Goal: Task Accomplishment & Management: Manage account settings

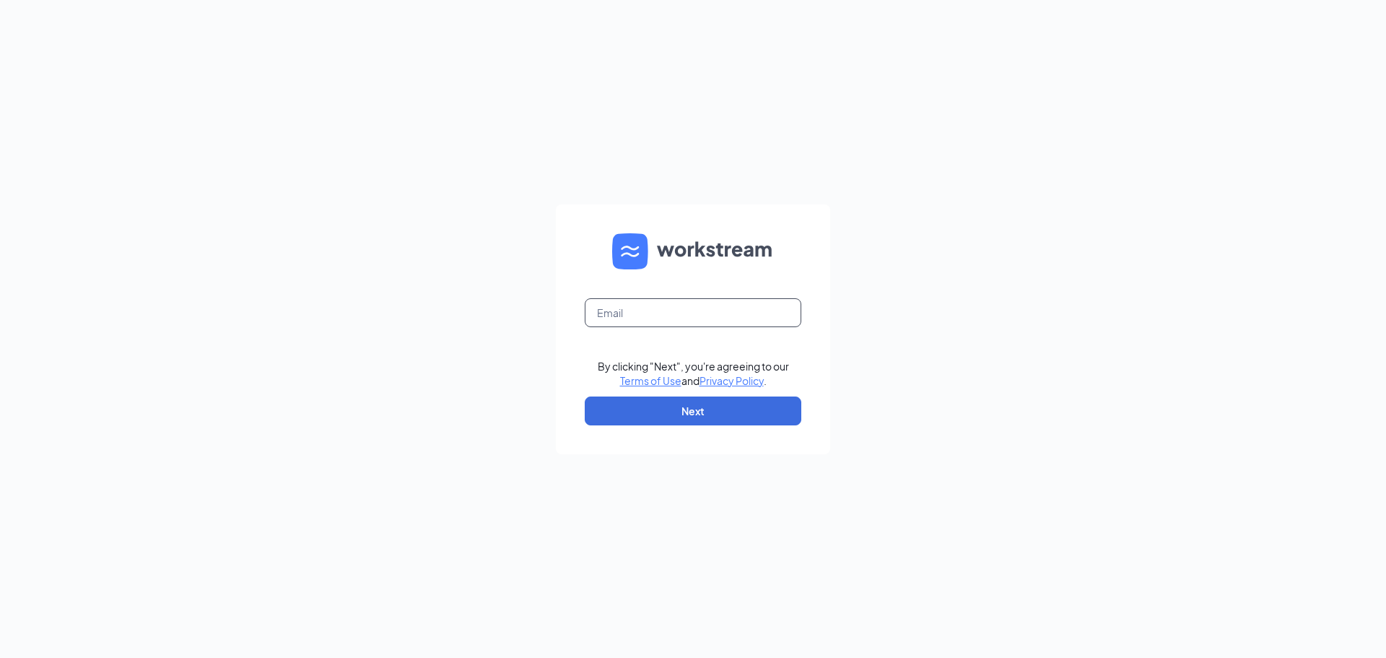
click at [716, 300] on input "text" at bounding box center [693, 312] width 217 height 29
type input "sedalia@rsolution.com"
click at [687, 411] on button "Next" at bounding box center [693, 410] width 217 height 29
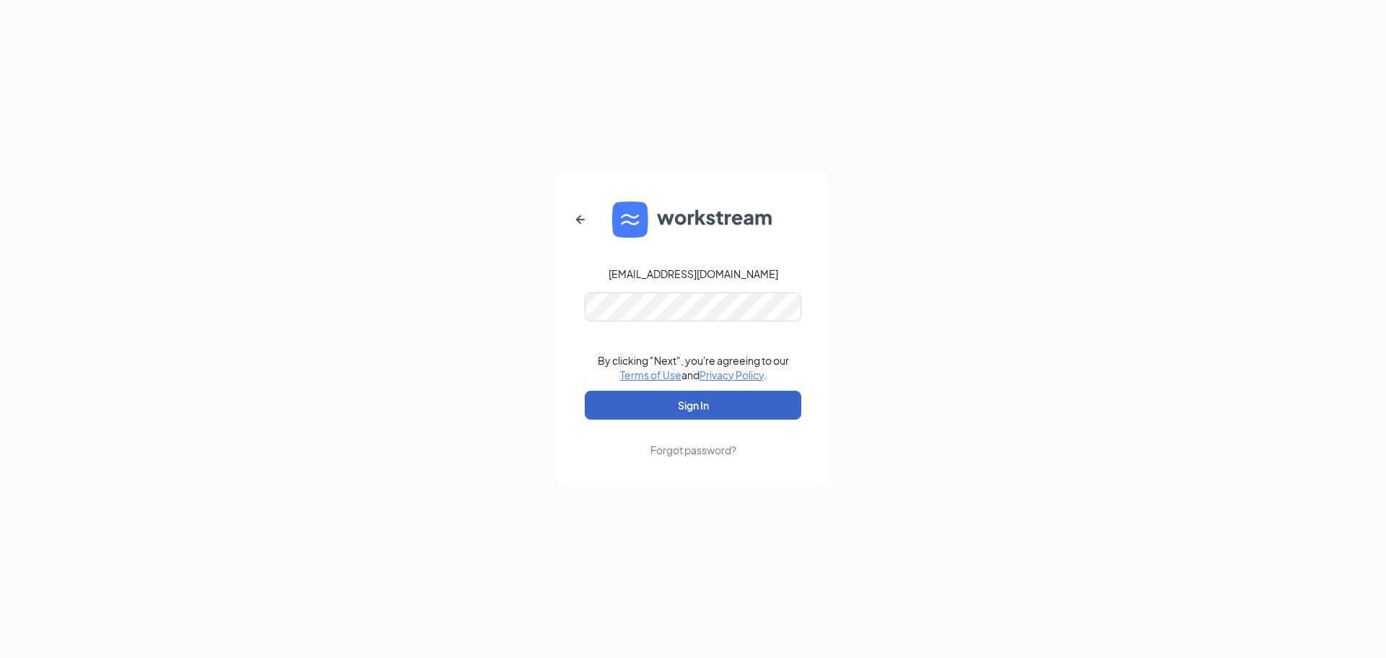
click at [694, 395] on button "Sign In" at bounding box center [693, 405] width 217 height 29
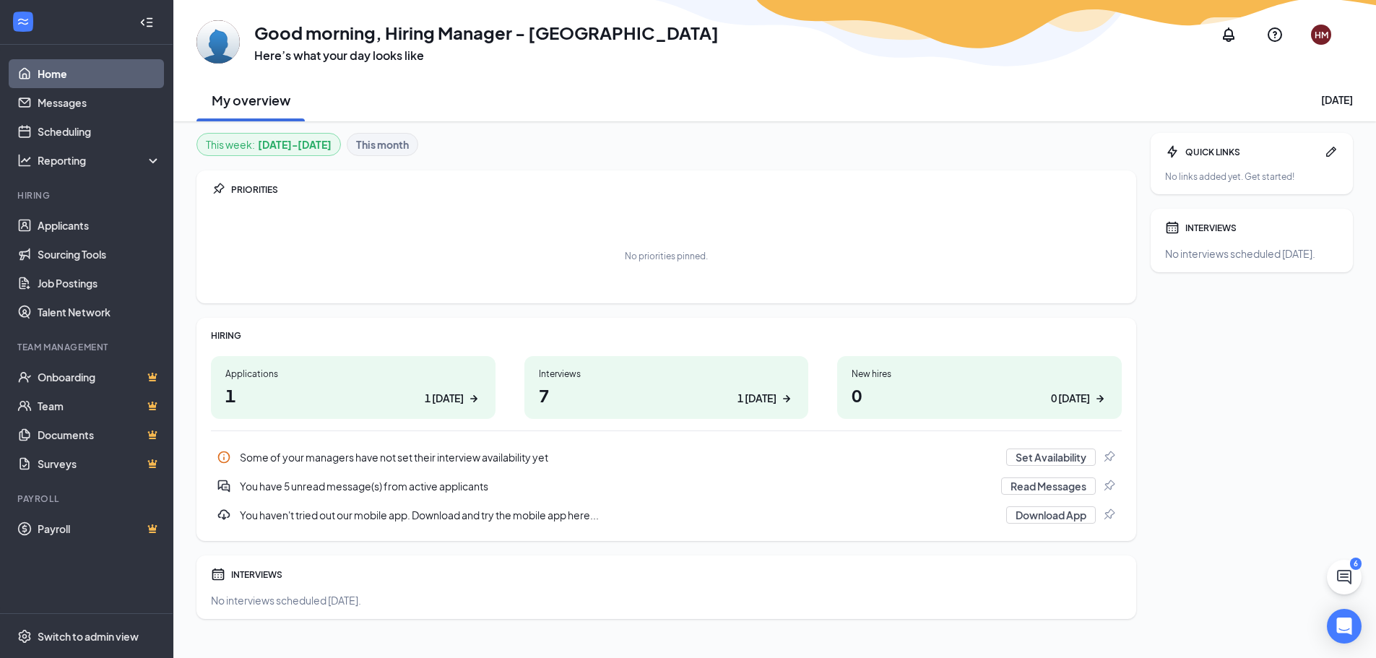
click at [591, 394] on h1 "7 1 today" at bounding box center [667, 395] width 256 height 25
click at [391, 390] on h1 "1 1 today" at bounding box center [353, 395] width 256 height 25
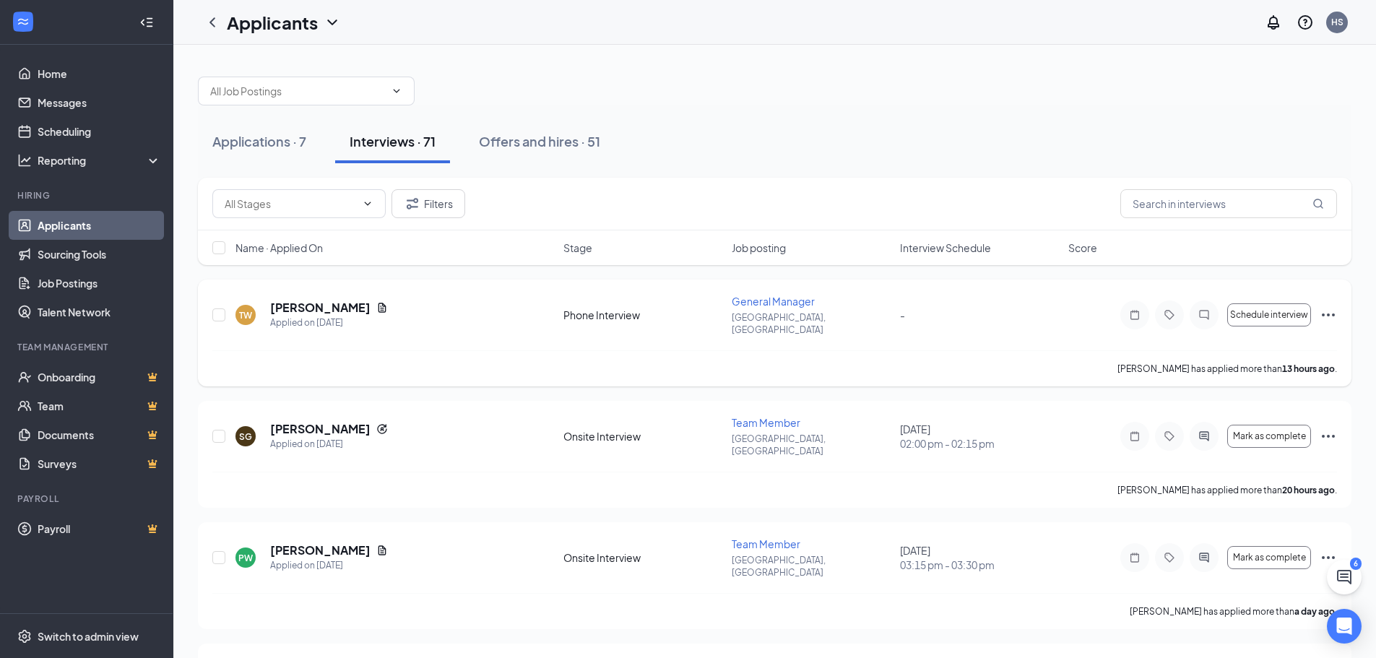
click at [373, 327] on div "TW [PERSON_NAME] Applied on [DATE] Phone Interview General Manager [GEOGRAPHIC_…" at bounding box center [774, 322] width 1124 height 56
click at [330, 300] on h5 "[PERSON_NAME]" at bounding box center [320, 308] width 100 height 16
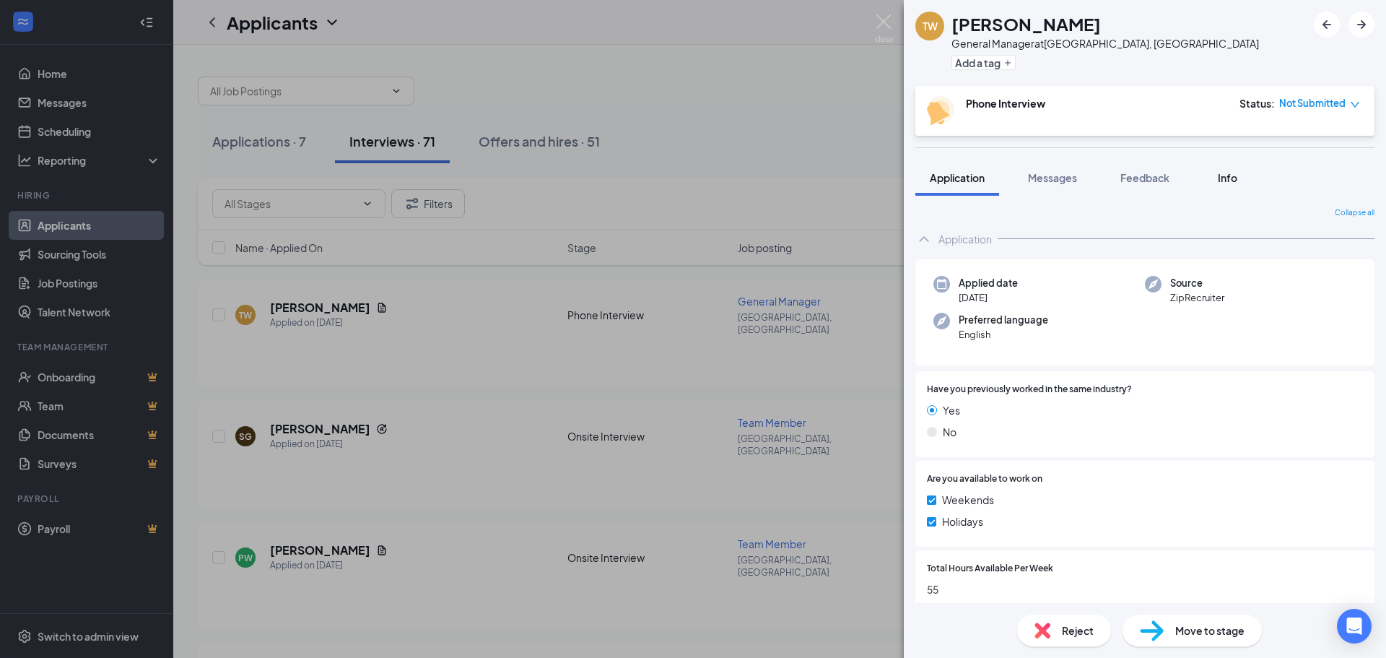
click at [1236, 184] on div "Info" at bounding box center [1227, 177] width 29 height 14
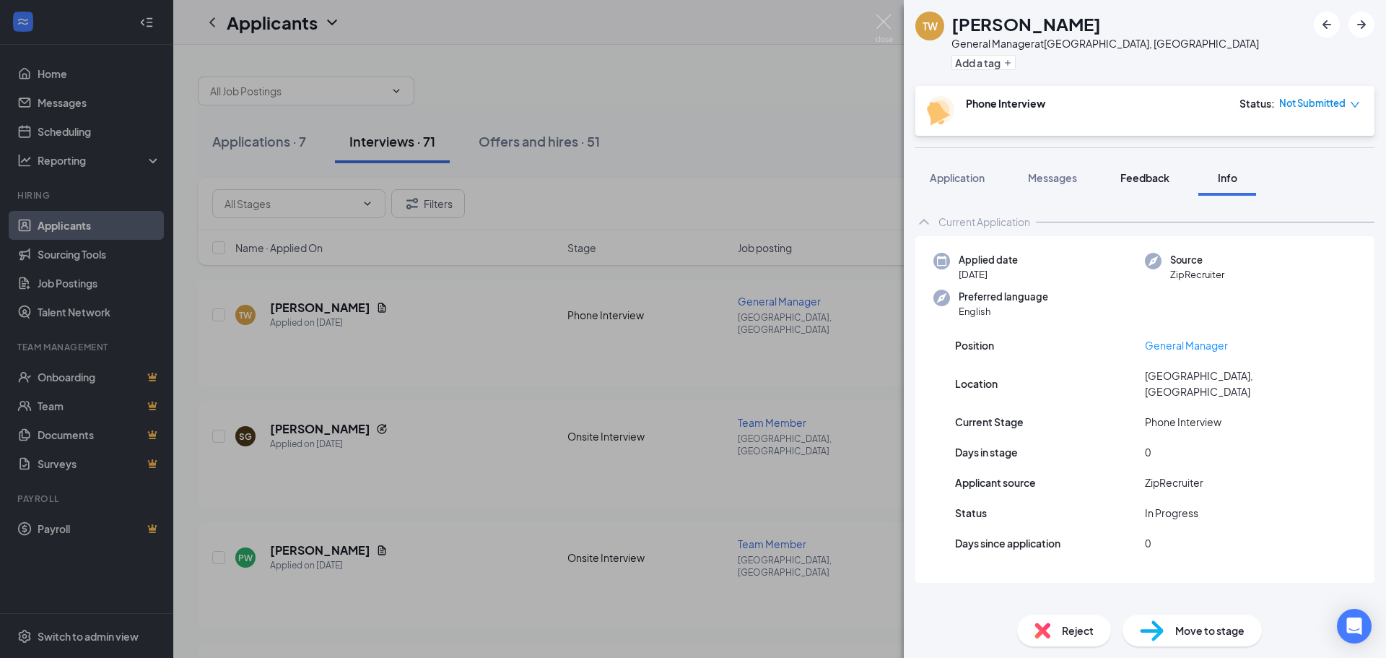
click at [1139, 185] on button "Feedback" at bounding box center [1145, 178] width 78 height 36
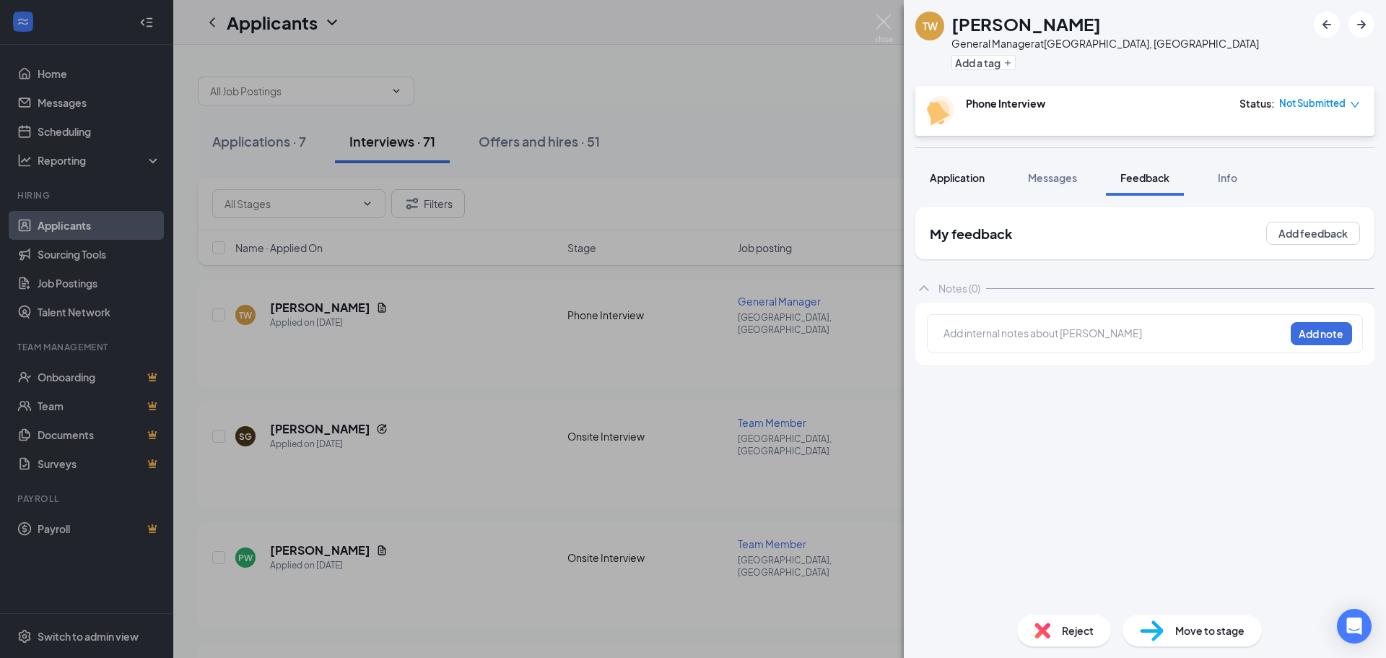
click at [964, 178] on span "Application" at bounding box center [957, 177] width 55 height 13
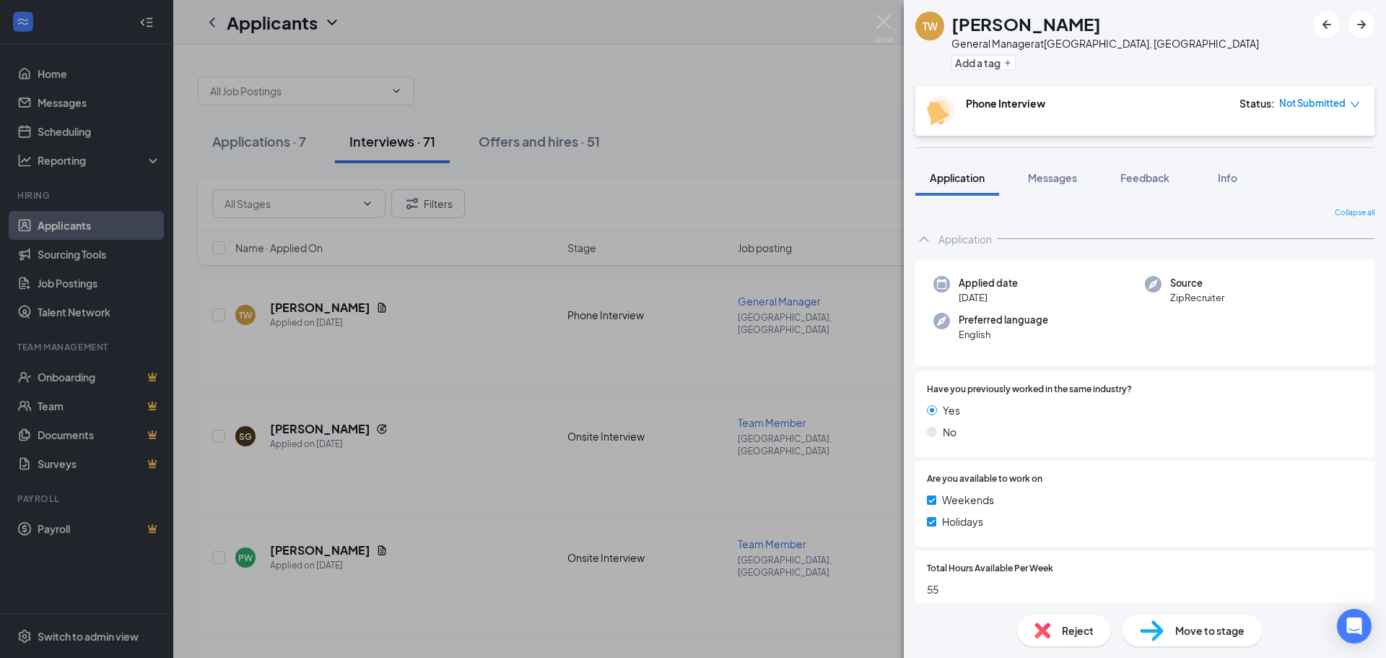
click at [833, 55] on div "TW [PERSON_NAME] General Manager at [GEOGRAPHIC_DATA], [GEOGRAPHIC_DATA] Add a …" at bounding box center [693, 329] width 1386 height 658
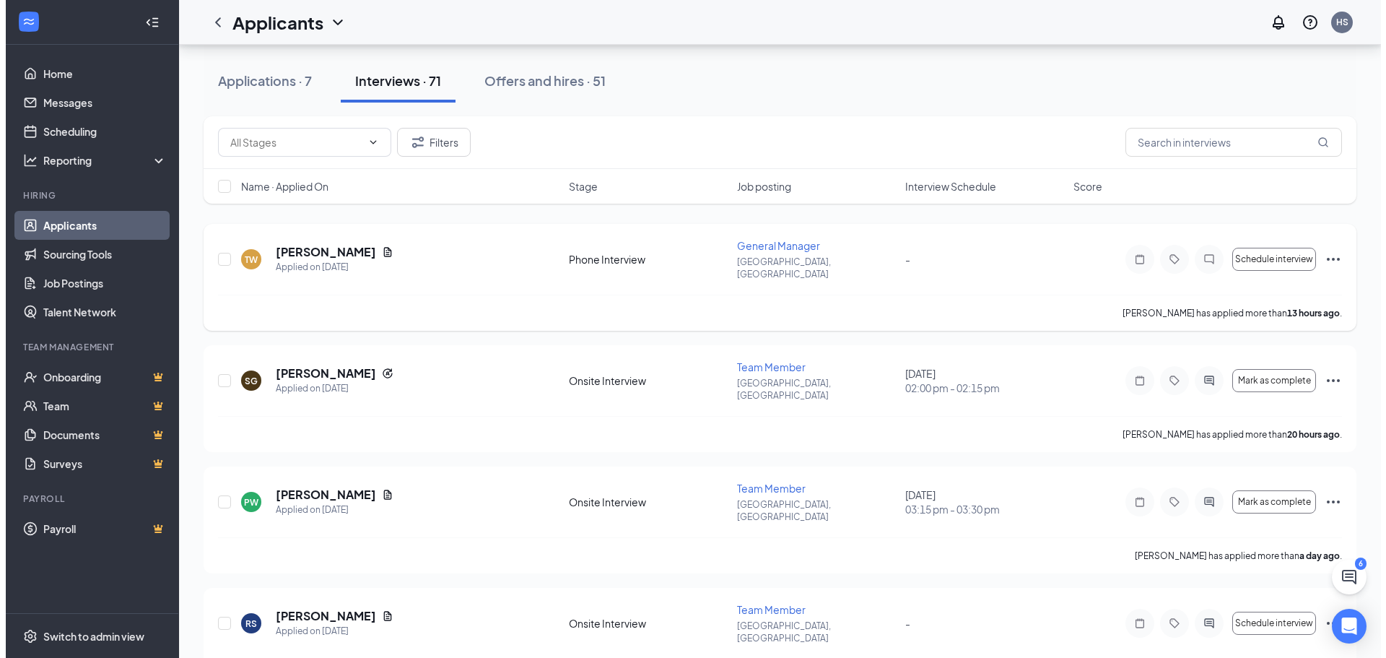
scroll to position [72, 0]
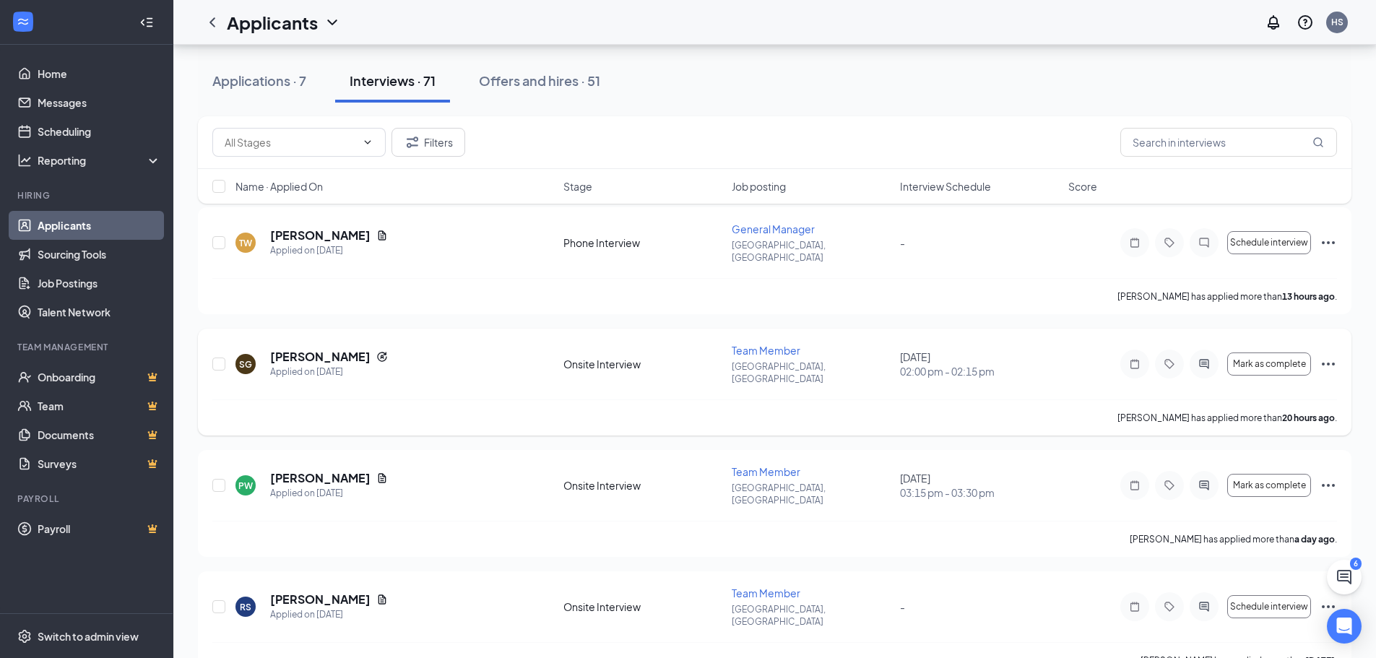
click at [457, 349] on div "SG [PERSON_NAME] Applied on [DATE]" at bounding box center [394, 364] width 319 height 30
click at [808, 360] on p "[GEOGRAPHIC_DATA], [GEOGRAPHIC_DATA]" at bounding box center [811, 372] width 160 height 25
click at [682, 329] on div "SG [PERSON_NAME] Applied on [DATE] Onsite Interview Team Member [GEOGRAPHIC_DAT…" at bounding box center [774, 382] width 1153 height 107
click at [349, 349] on h5 "[PERSON_NAME]" at bounding box center [320, 357] width 100 height 16
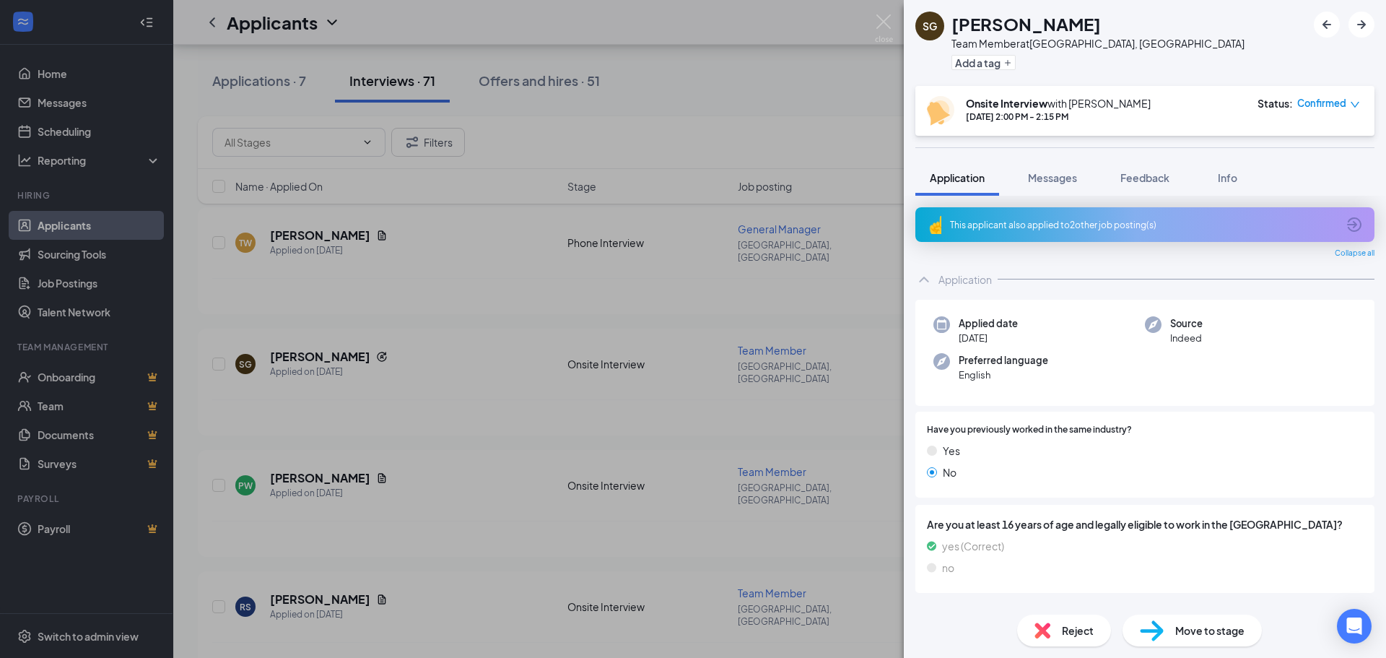
click at [742, 85] on div "SG [PERSON_NAME] Team Member at [GEOGRAPHIC_DATA], [GEOGRAPHIC_DATA] Add a tag …" at bounding box center [693, 329] width 1386 height 658
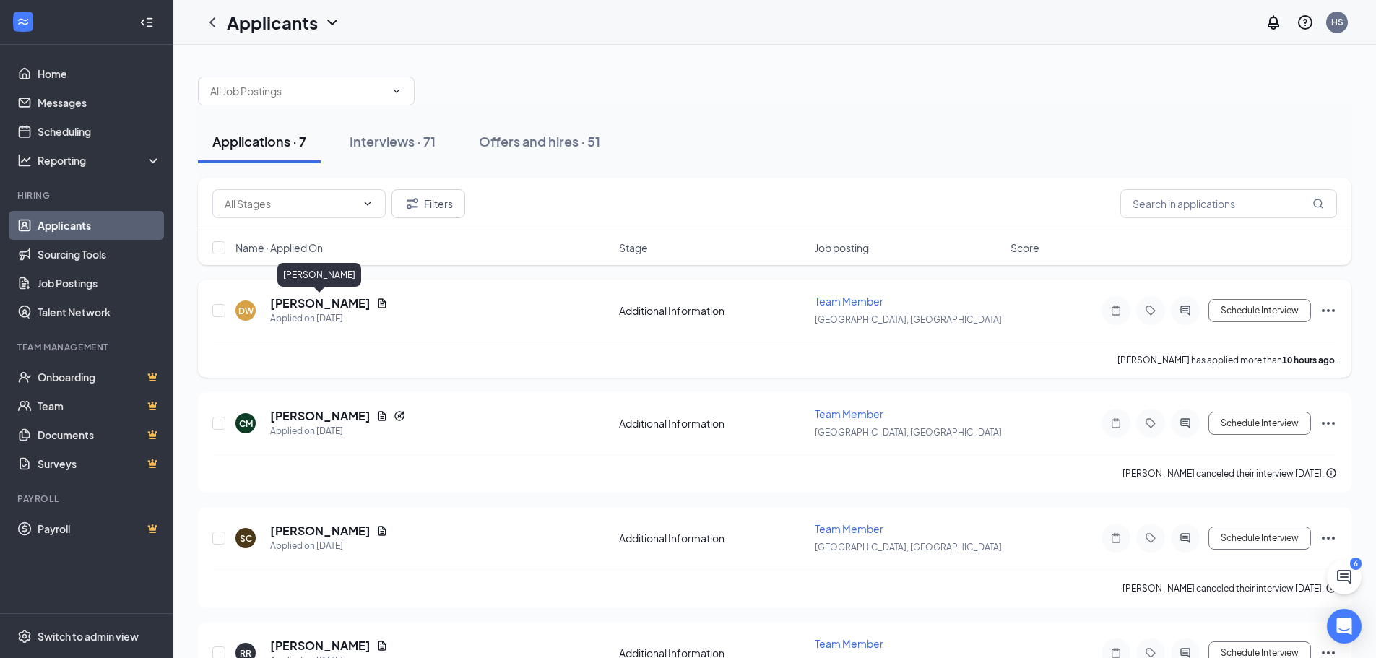
click at [334, 303] on h5 "daniel windfield" at bounding box center [320, 303] width 100 height 16
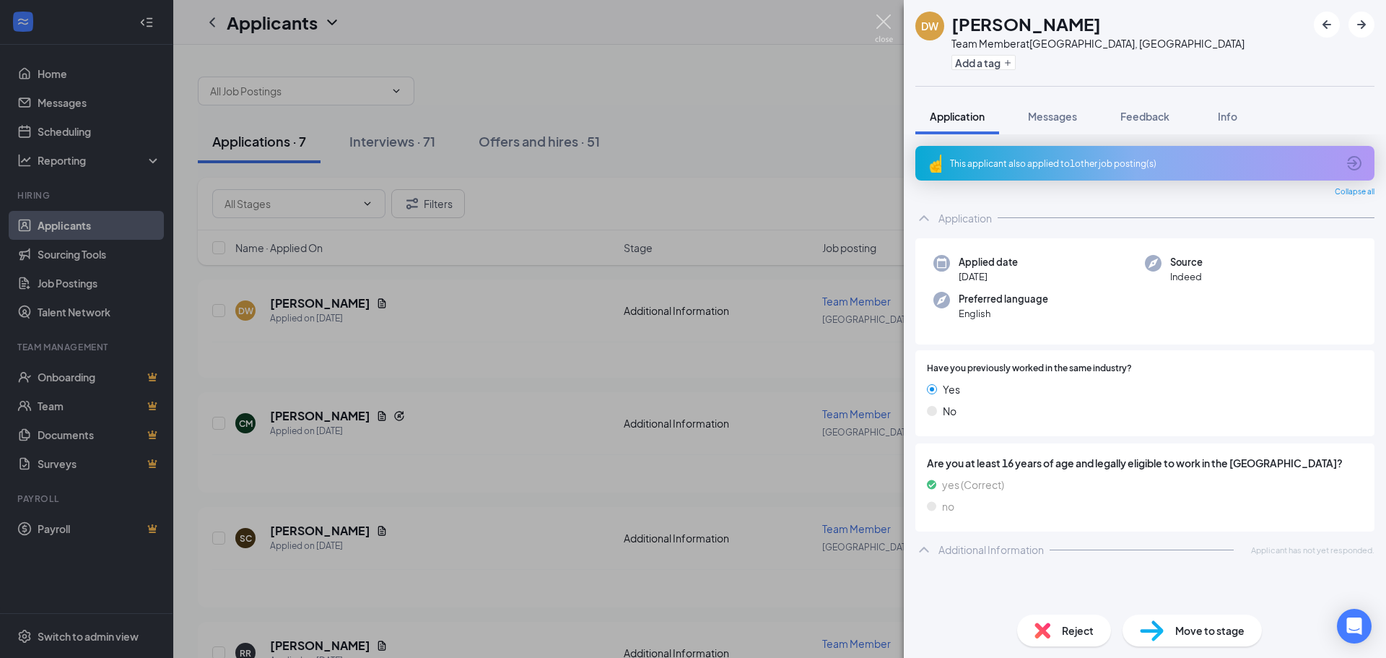
click at [889, 23] on img at bounding box center [884, 28] width 18 height 28
